Goal: Check status

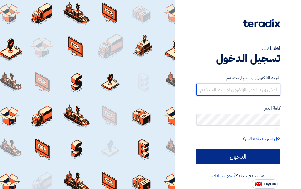
type input "[EMAIL_ADDRESS][DOMAIN_NAME]"
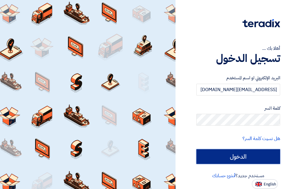
click at [216, 156] on input "الدخول" at bounding box center [238, 156] width 84 height 15
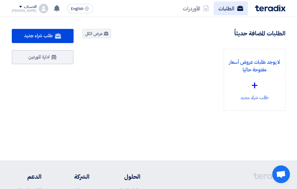
click at [222, 8] on link "الطلبات" at bounding box center [231, 8] width 34 height 14
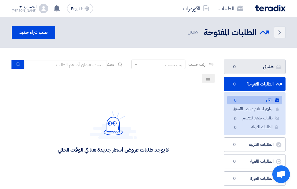
click at [259, 66] on link "طلباتي طلباتي 0" at bounding box center [255, 66] width 62 height 14
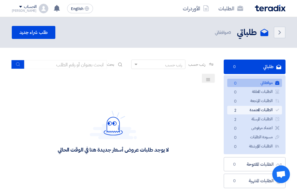
click at [241, 109] on link "الطلبات المعتمدة الطلبات المعتمدة 2" at bounding box center [254, 110] width 55 height 9
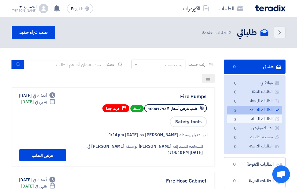
click at [249, 119] on link "الطلبات المرسلة الطلبات المرسلة 2" at bounding box center [254, 119] width 55 height 9
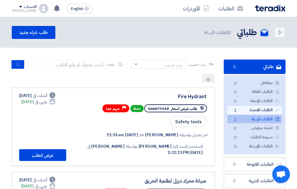
click at [248, 110] on link "الطلبات المعتمدة الطلبات المعتمدة 2" at bounding box center [254, 110] width 55 height 9
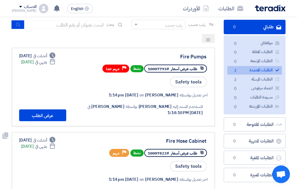
scroll to position [29, 0]
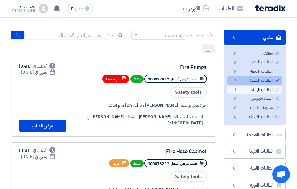
click at [251, 89] on link "الطلبات المرسلة الطلبات المرسلة 2" at bounding box center [254, 89] width 55 height 9
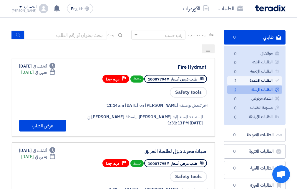
click at [248, 79] on link "الطلبات المعتمدة الطلبات المعتمدة 2" at bounding box center [254, 80] width 55 height 9
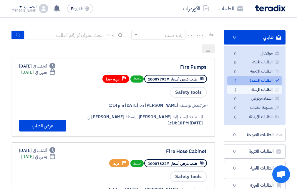
click at [253, 89] on link "الطلبات المرسلة الطلبات المرسلة 2" at bounding box center [254, 89] width 55 height 9
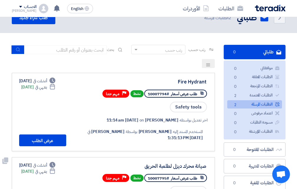
scroll to position [0, 0]
